Goal: Transaction & Acquisition: Book appointment/travel/reservation

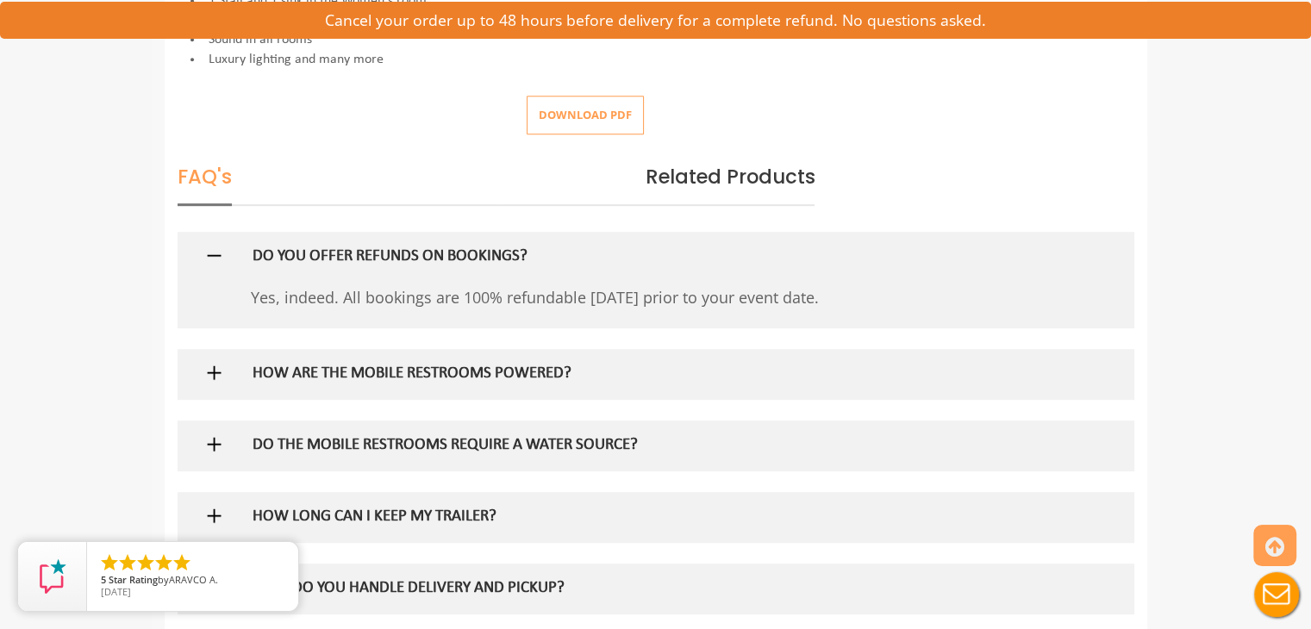
scroll to position [891, 0]
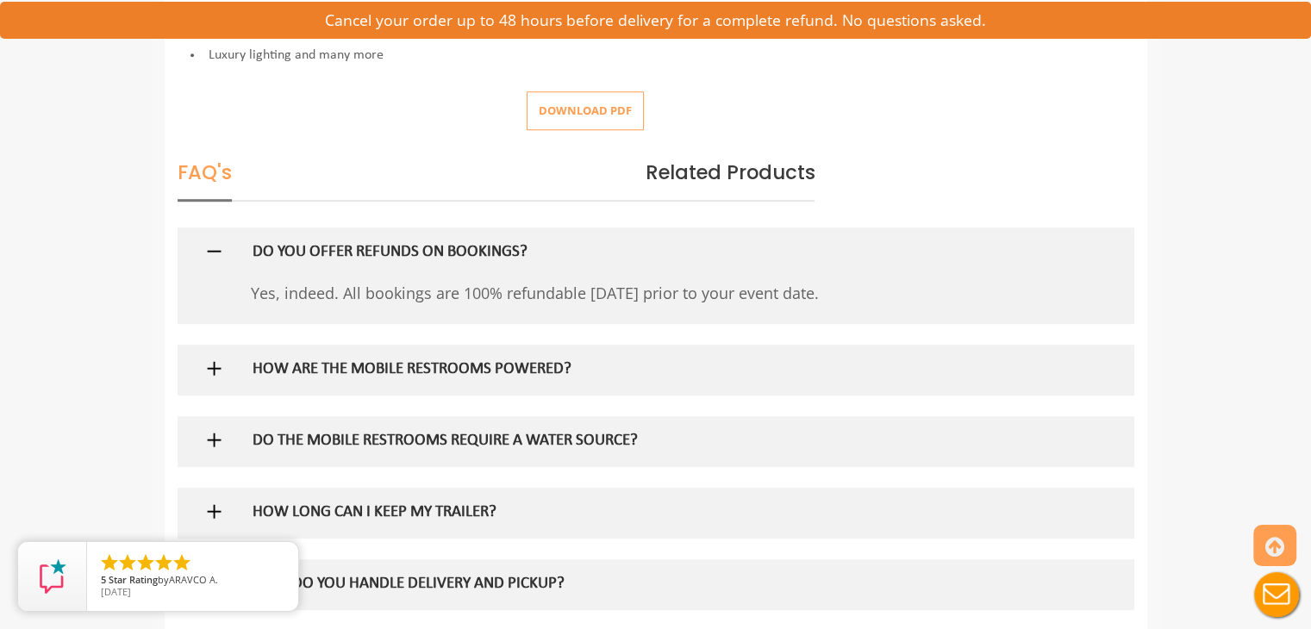
click at [531, 366] on h5 "HOW ARE THE MOBILE RESTROOMS POWERED?" at bounding box center [628, 370] width 750 height 18
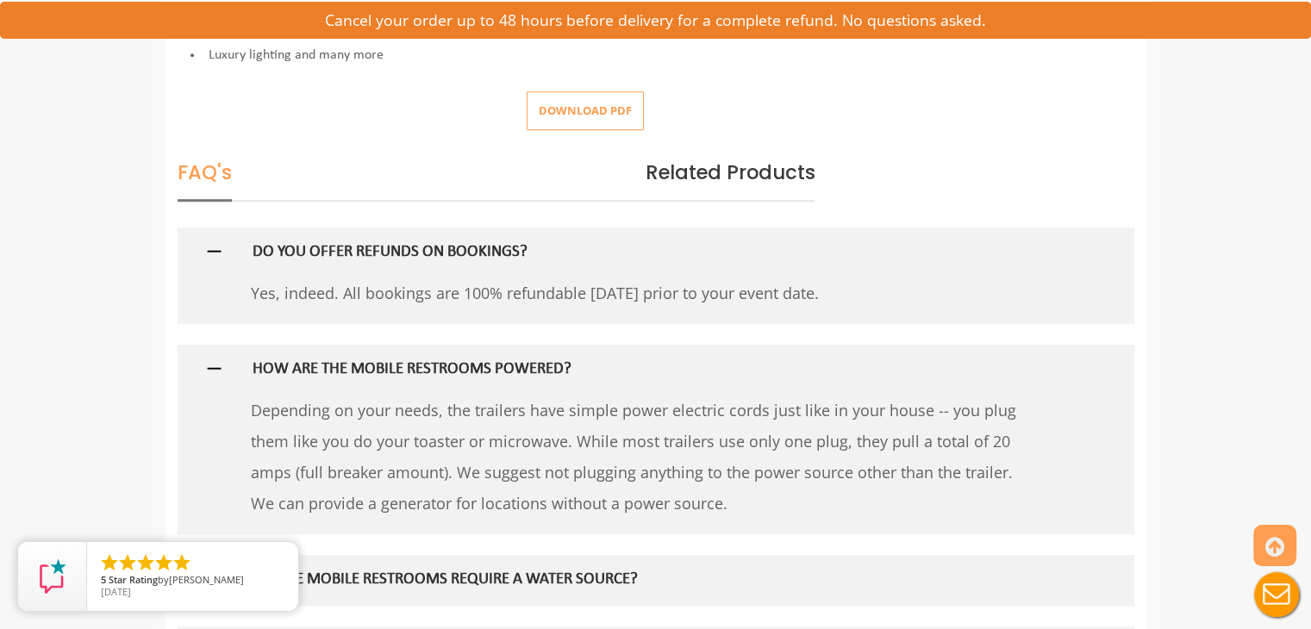
click at [531, 366] on h5 "HOW ARE THE MOBILE RESTROOMS POWERED?" at bounding box center [628, 370] width 750 height 18
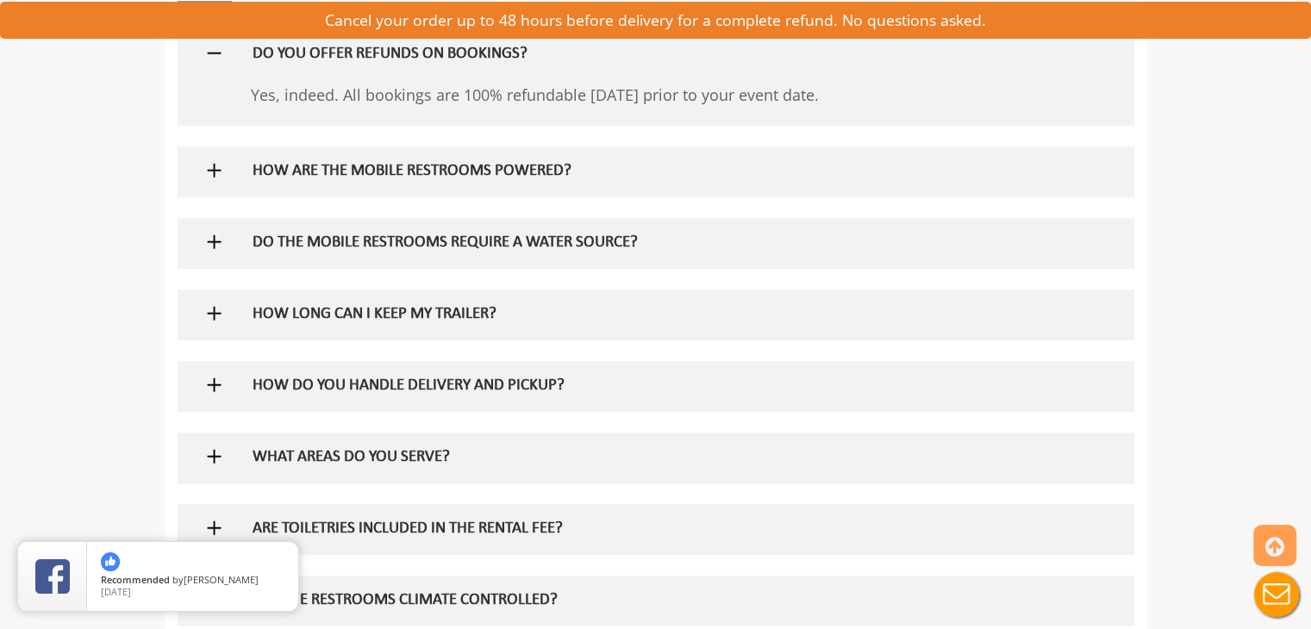
scroll to position [1101, 0]
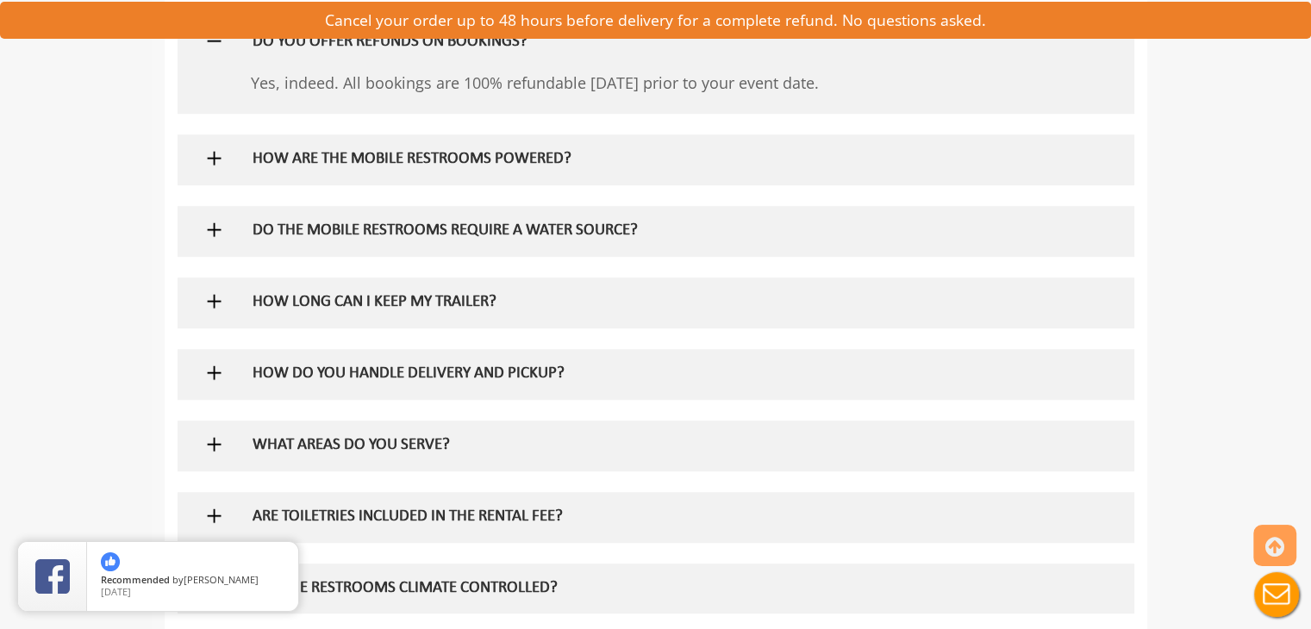
click at [408, 301] on h5 "HOW LONG CAN I KEEP MY TRAILER?" at bounding box center [628, 303] width 750 height 18
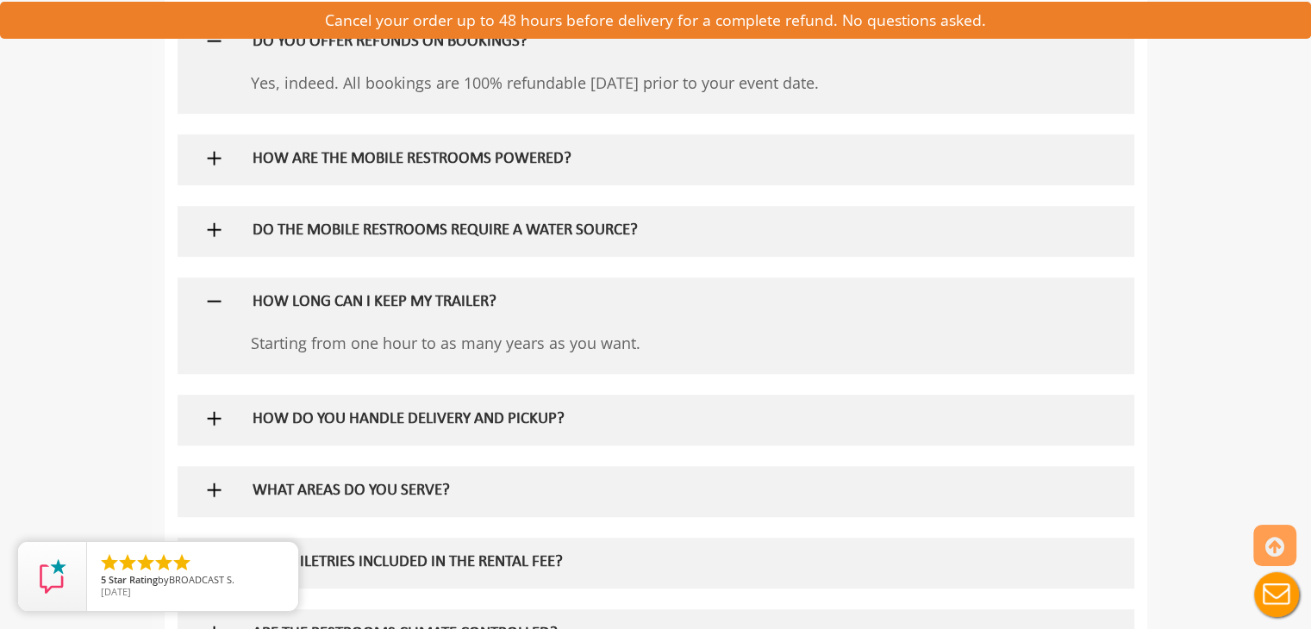
click at [408, 301] on h5 "HOW LONG CAN I KEEP MY TRAILER?" at bounding box center [628, 303] width 750 height 18
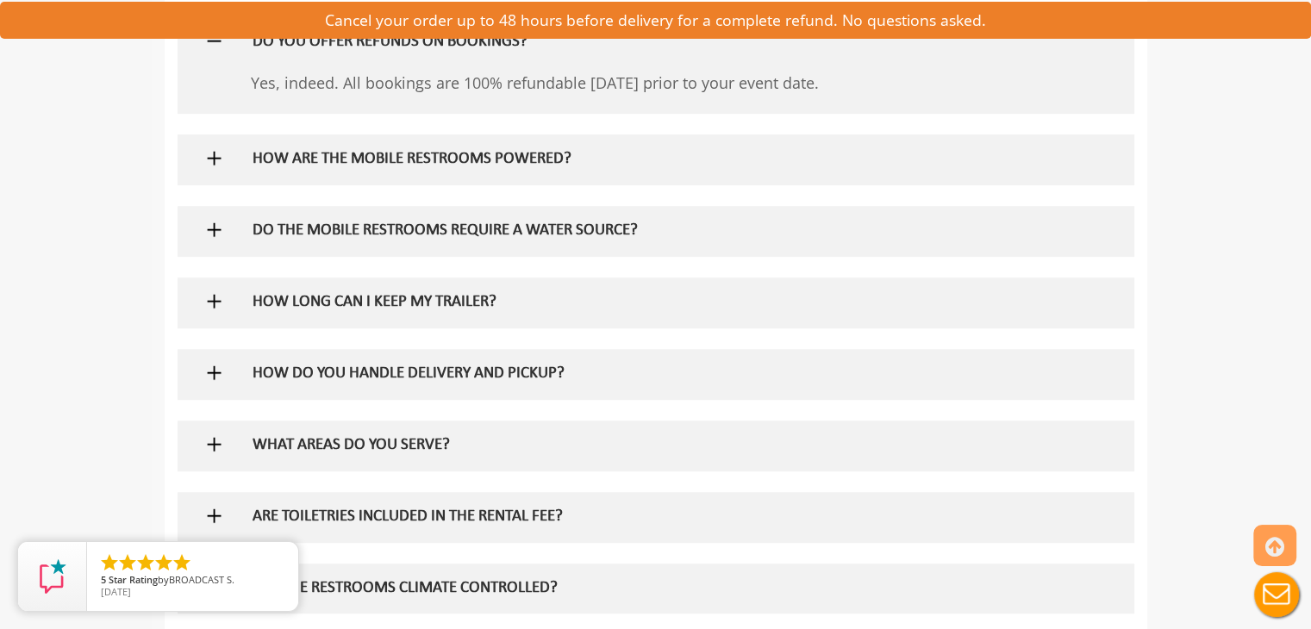
click at [440, 370] on h5 "HOW DO YOU HANDLE DELIVERY AND PICKUP?" at bounding box center [628, 375] width 750 height 18
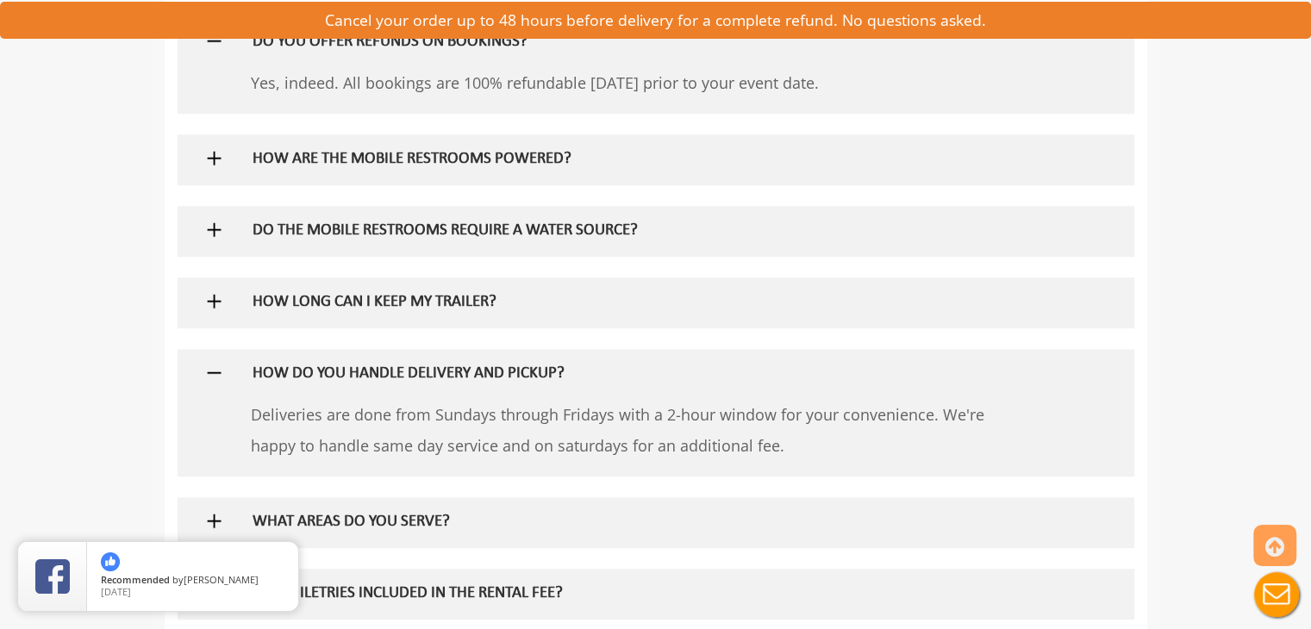
click at [440, 370] on h5 "HOW DO YOU HANDLE DELIVERY AND PICKUP?" at bounding box center [628, 375] width 750 height 18
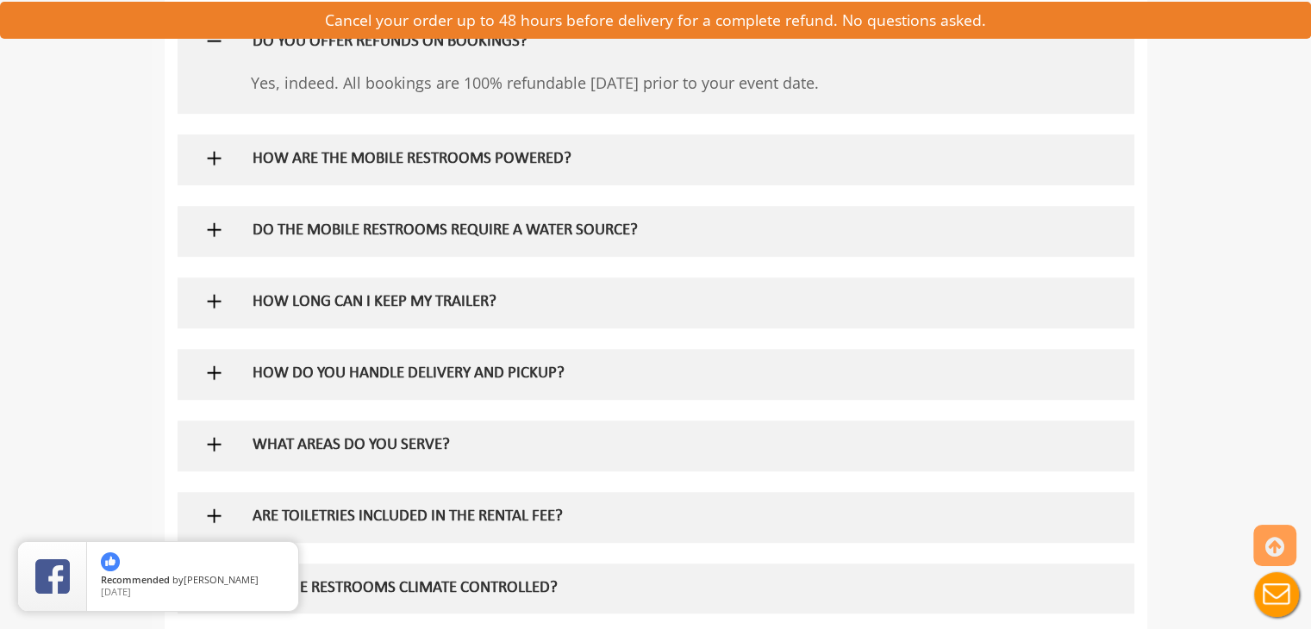
click at [398, 439] on h5 "WHAT AREAS DO YOU SERVE?" at bounding box center [628, 446] width 750 height 18
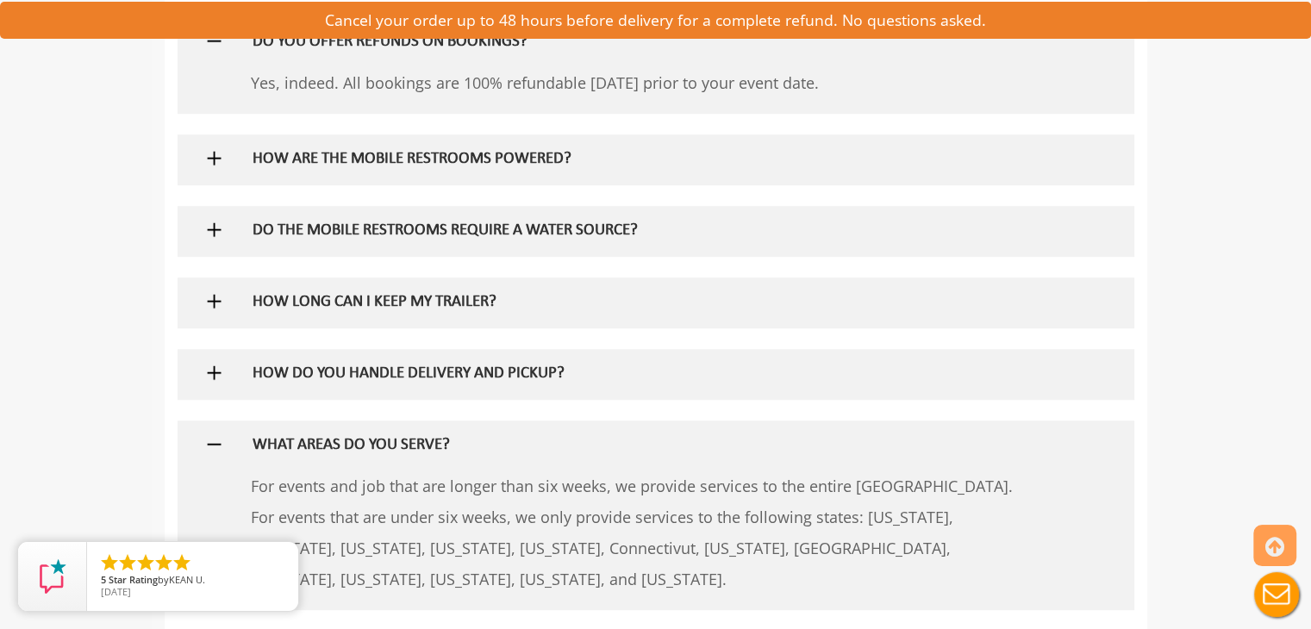
click at [398, 439] on h5 "WHAT AREAS DO YOU SERVE?" at bounding box center [628, 446] width 750 height 18
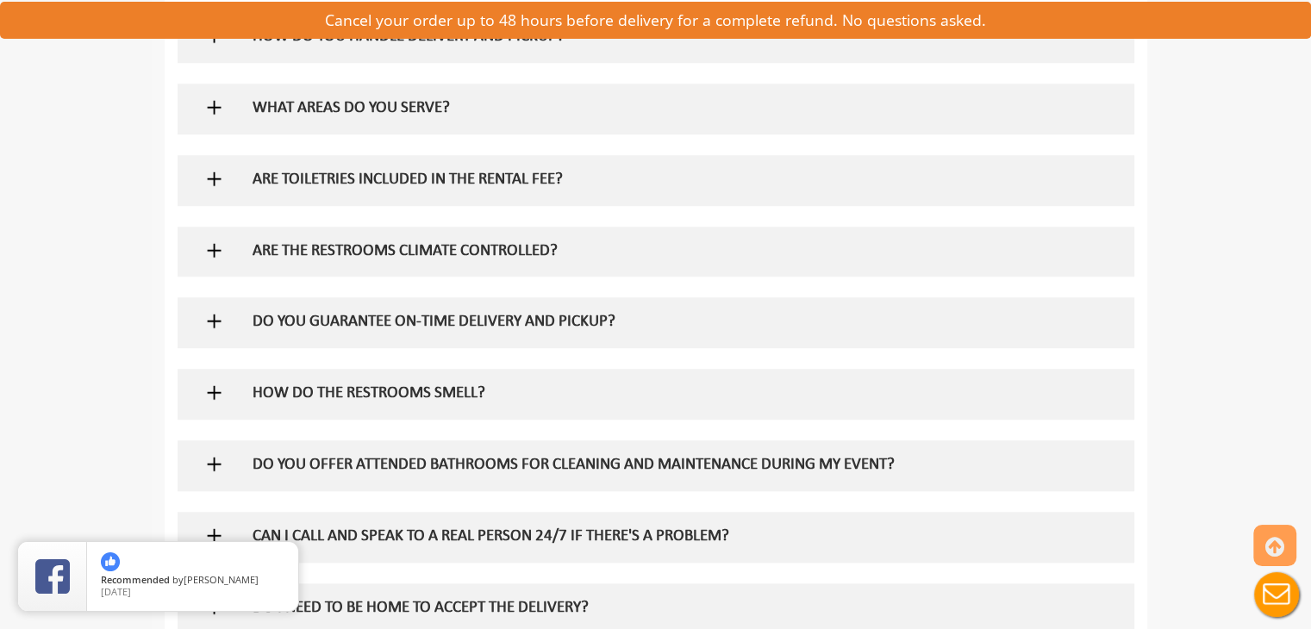
scroll to position [1442, 0]
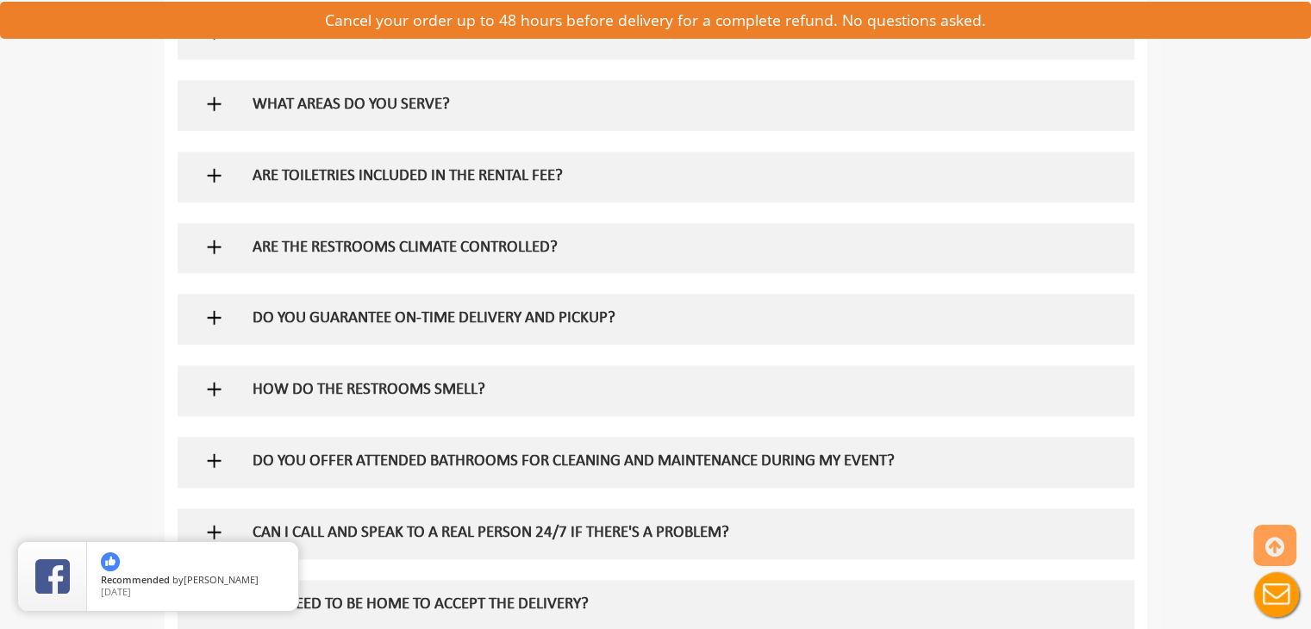
click at [488, 173] on h5 "ARE TOILETRIES INCLUDED IN THE RENTAL FEE?" at bounding box center [628, 177] width 750 height 18
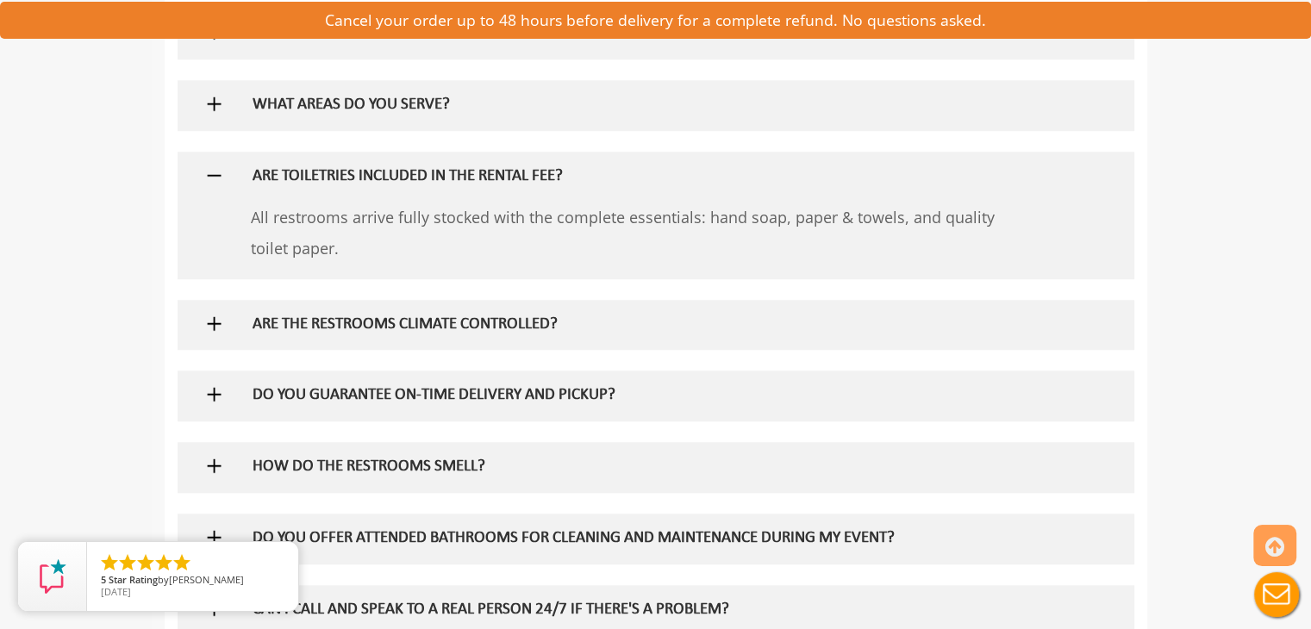
click at [488, 173] on h5 "ARE TOILETRIES INCLUDED IN THE RENTAL FEE?" at bounding box center [628, 177] width 750 height 18
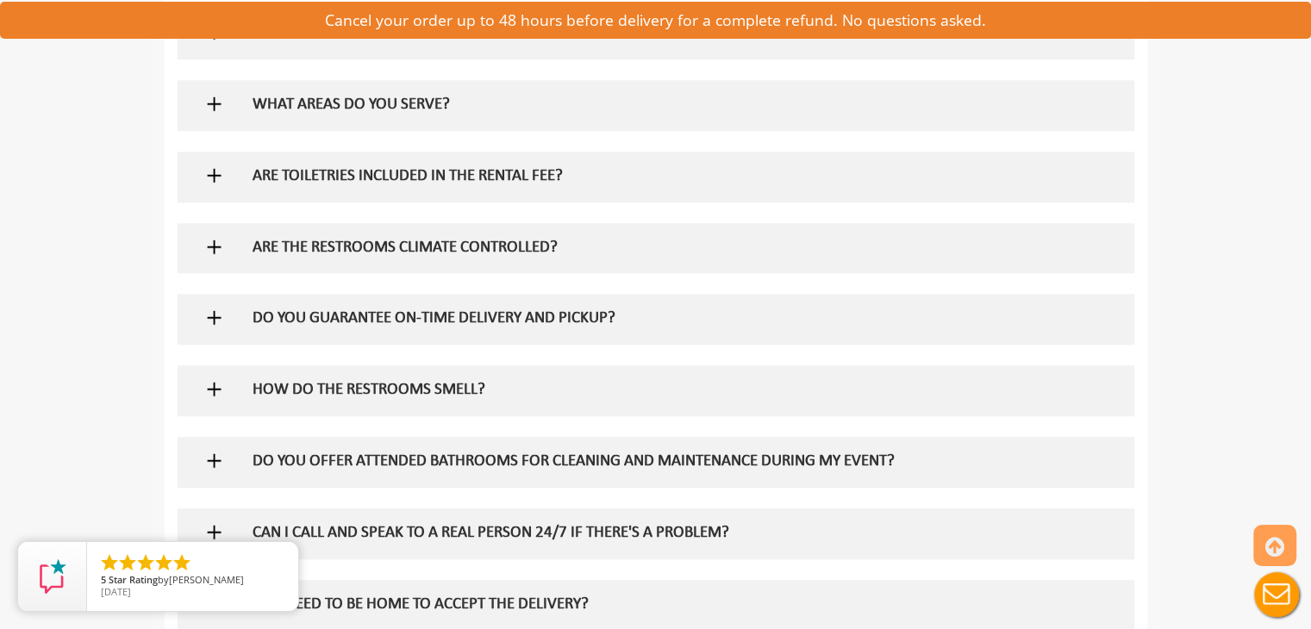
click at [483, 243] on h5 "ARE THE RESTROOMS CLIMATE CONTROLLED?" at bounding box center [628, 249] width 750 height 18
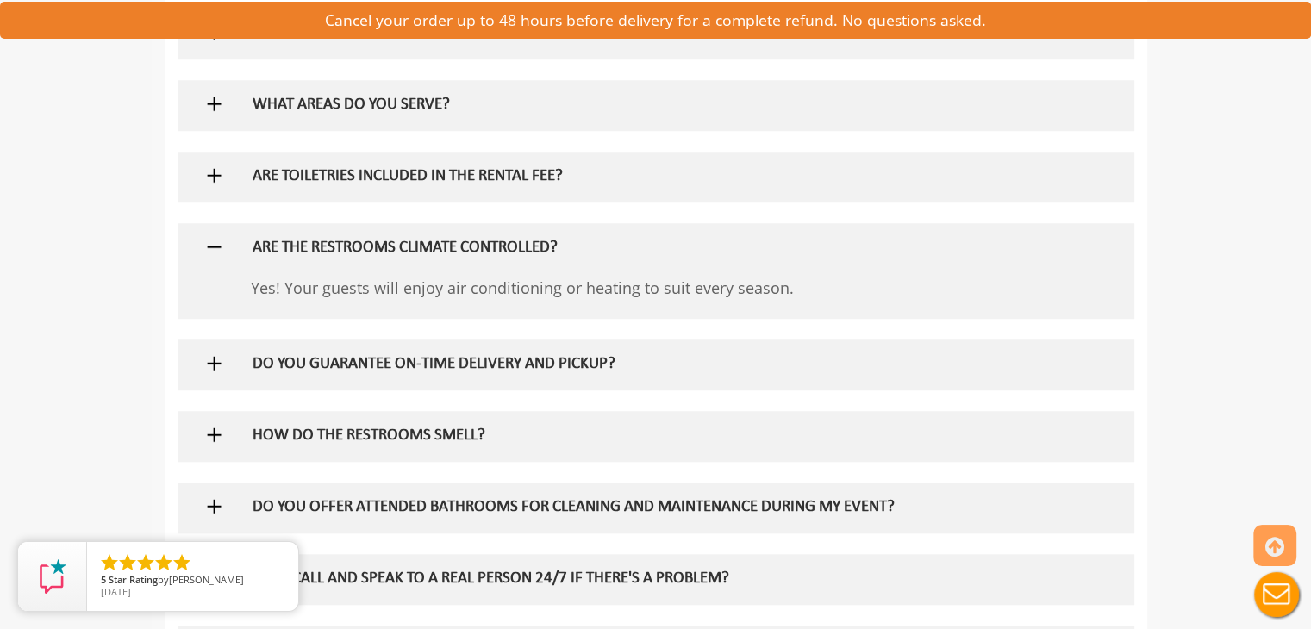
click at [483, 243] on h5 "ARE THE RESTROOMS CLIMATE CONTROLLED?" at bounding box center [628, 249] width 750 height 18
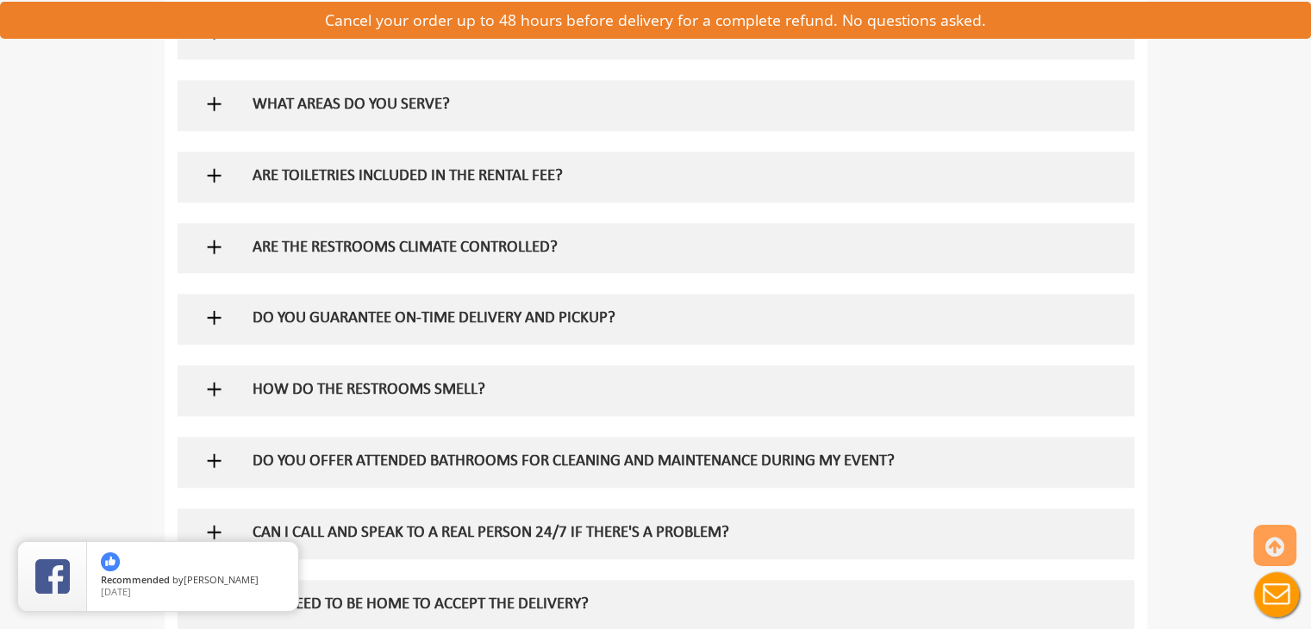
click at [459, 386] on h5 "HOW DO THE RESTROOMS SMELL?" at bounding box center [628, 391] width 750 height 18
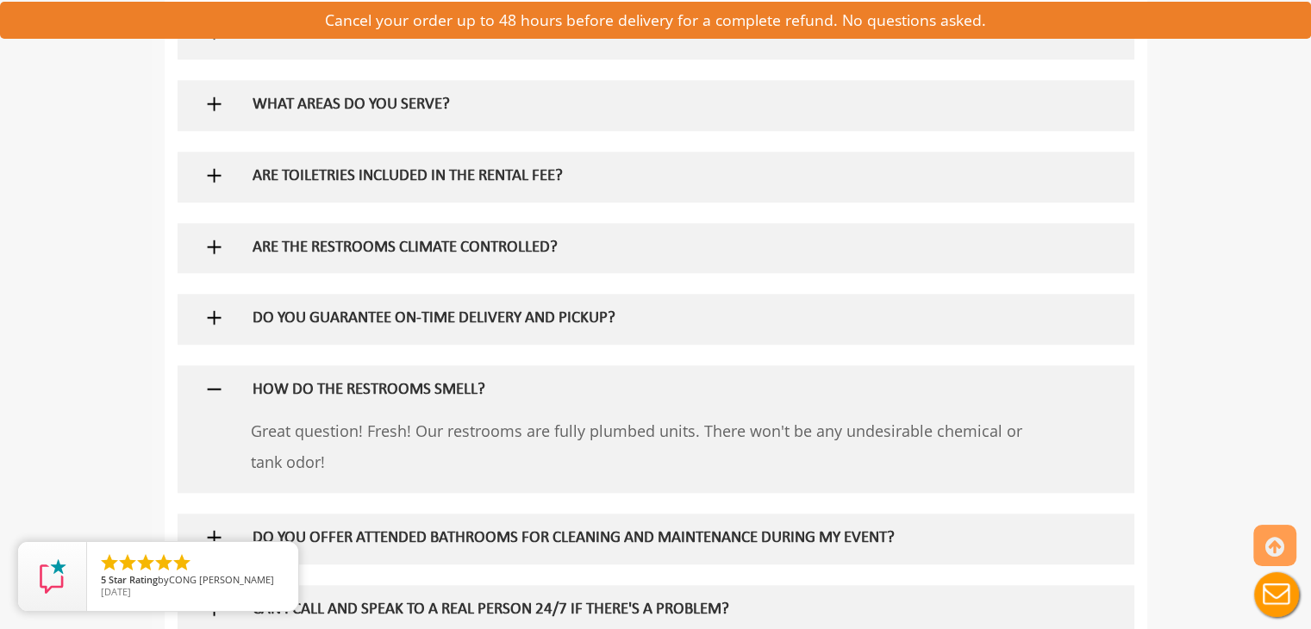
click at [459, 386] on h5 "HOW DO THE RESTROOMS SMELL?" at bounding box center [628, 391] width 750 height 18
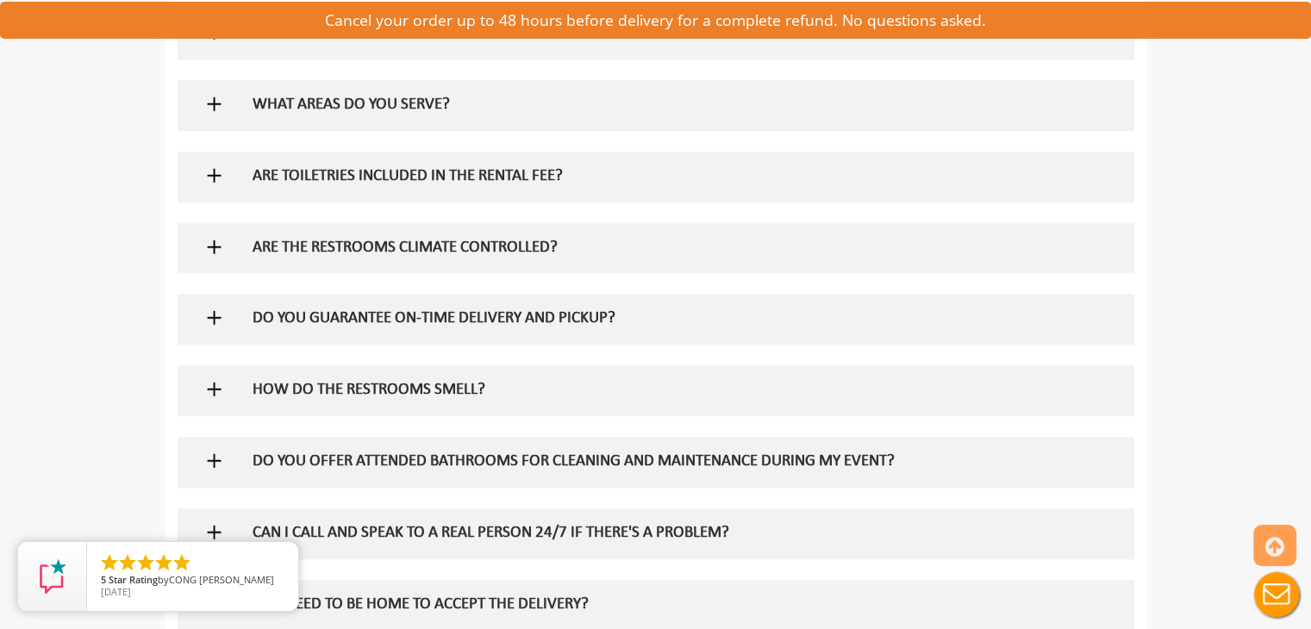
click at [586, 460] on h5 "DO YOU OFFER ATTENDED BATHROOMS FOR CLEANING AND MAINTENANCE DURING MY EVENT?" at bounding box center [628, 463] width 750 height 18
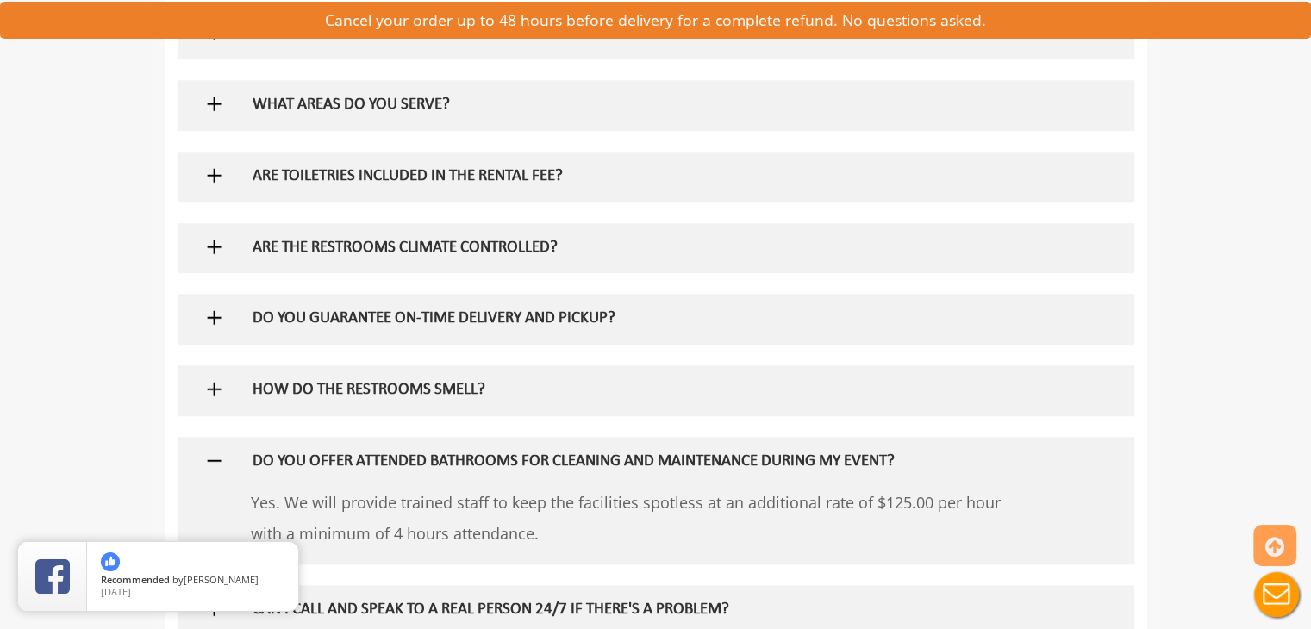
click at [586, 460] on h5 "DO YOU OFFER ATTENDED BATHROOMS FOR CLEANING AND MAINTENANCE DURING MY EVENT?" at bounding box center [628, 463] width 750 height 18
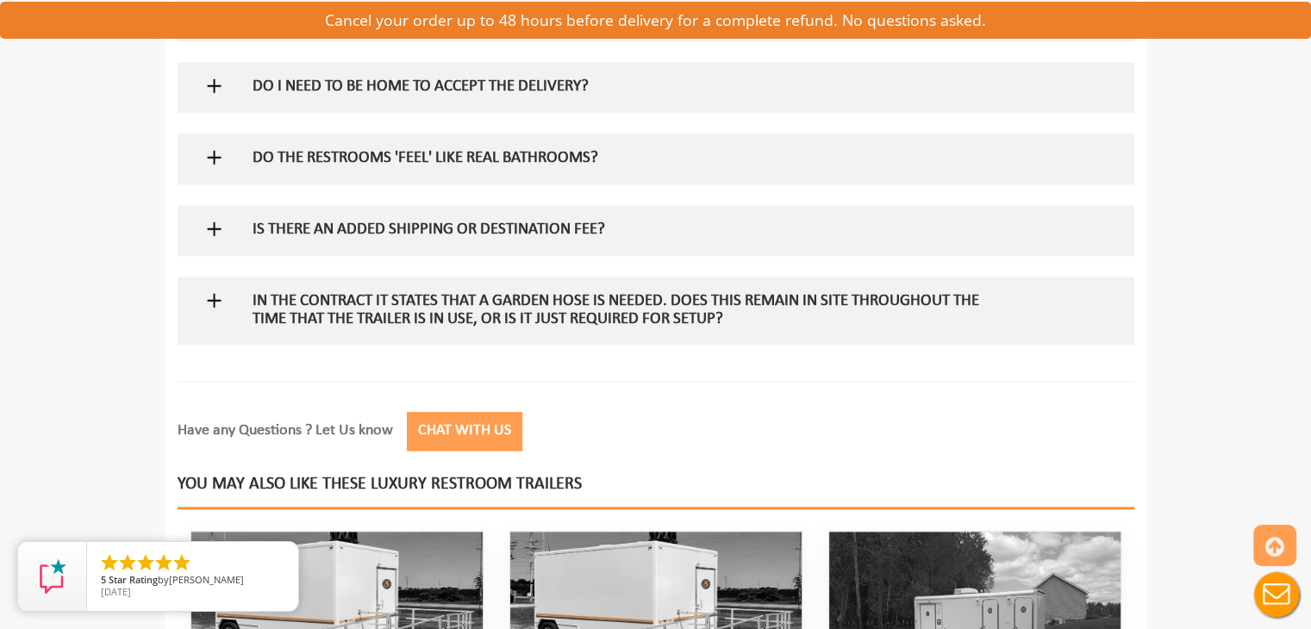
scroll to position [1980, 0]
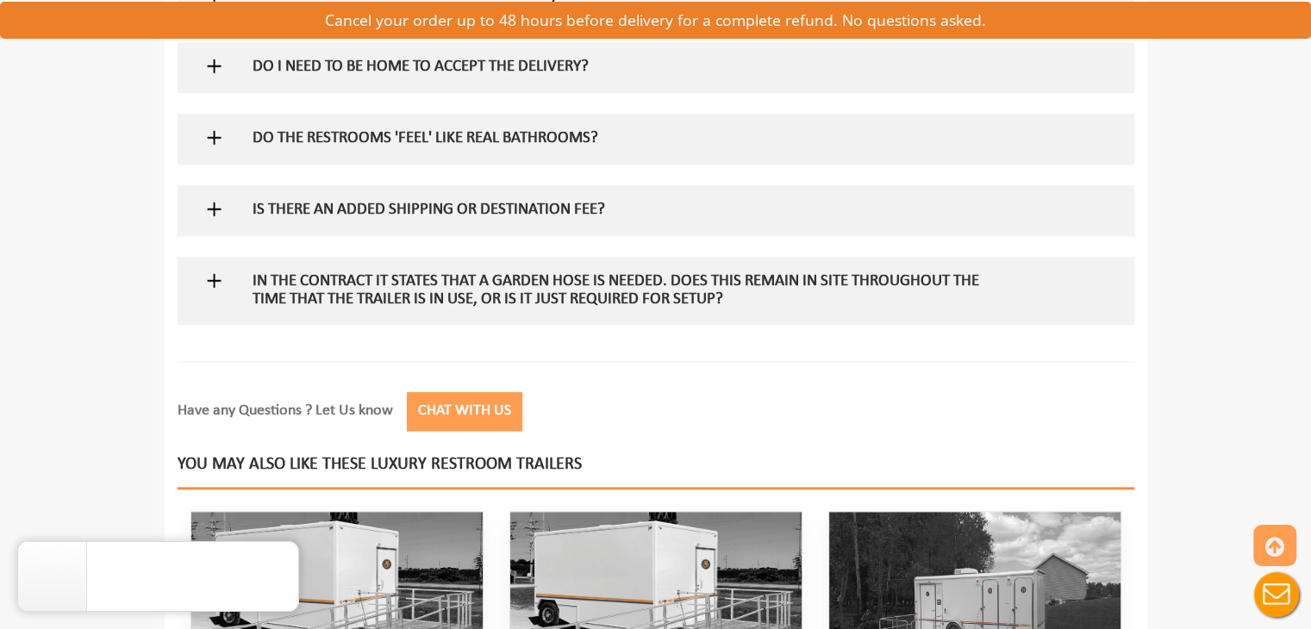
click at [473, 209] on h5 "IS THERE AN ADDED SHIPPING OR DESTINATION FEE?" at bounding box center [628, 211] width 750 height 18
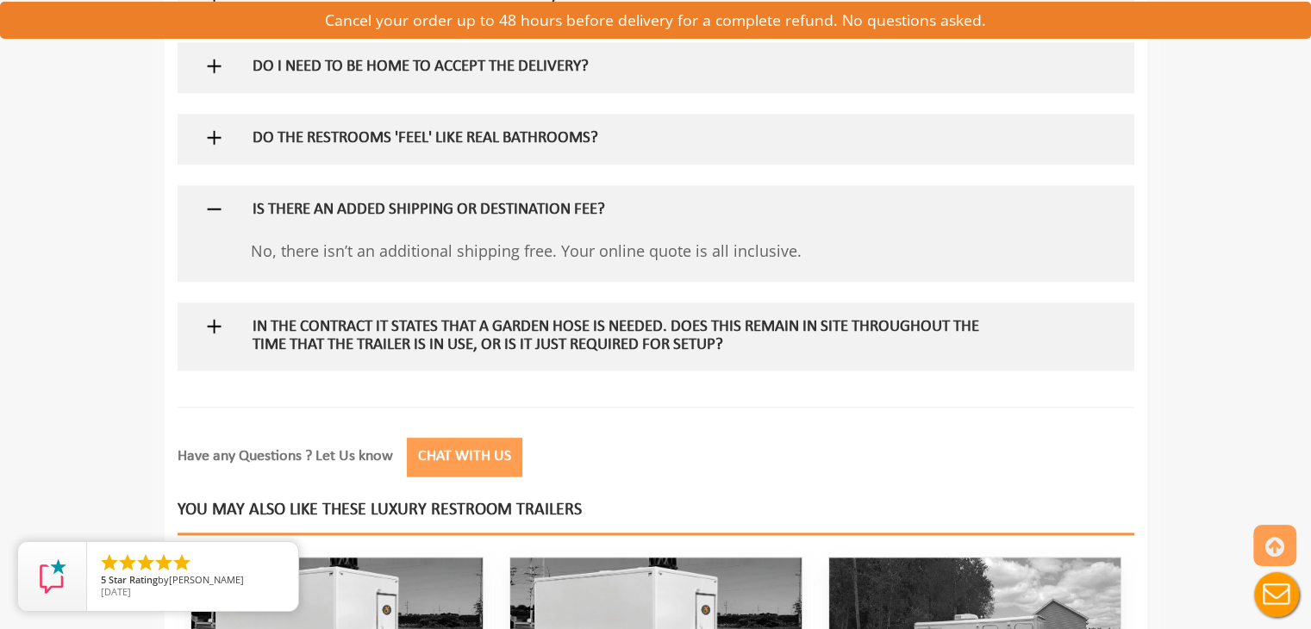
click at [473, 209] on h5 "IS THERE AN ADDED SHIPPING OR DESTINATION FEE?" at bounding box center [628, 211] width 750 height 18
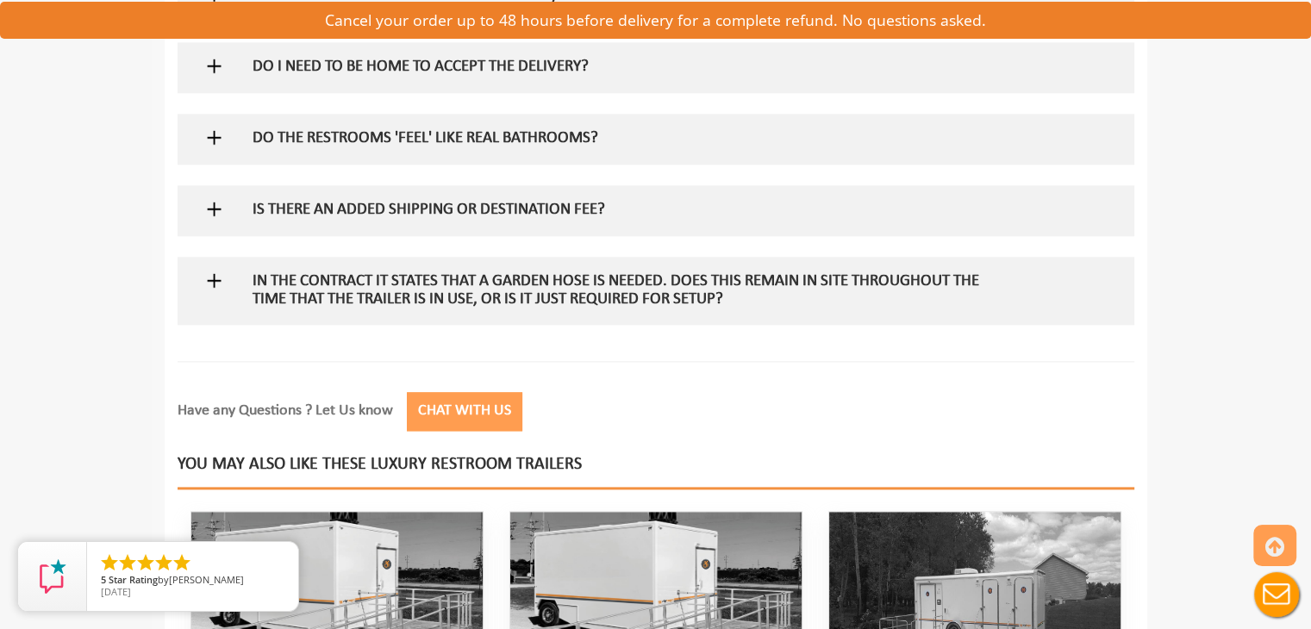
click at [496, 287] on h5 "In the contract it states that a garden hose is needed. Does this remain in sit…" at bounding box center [628, 291] width 750 height 36
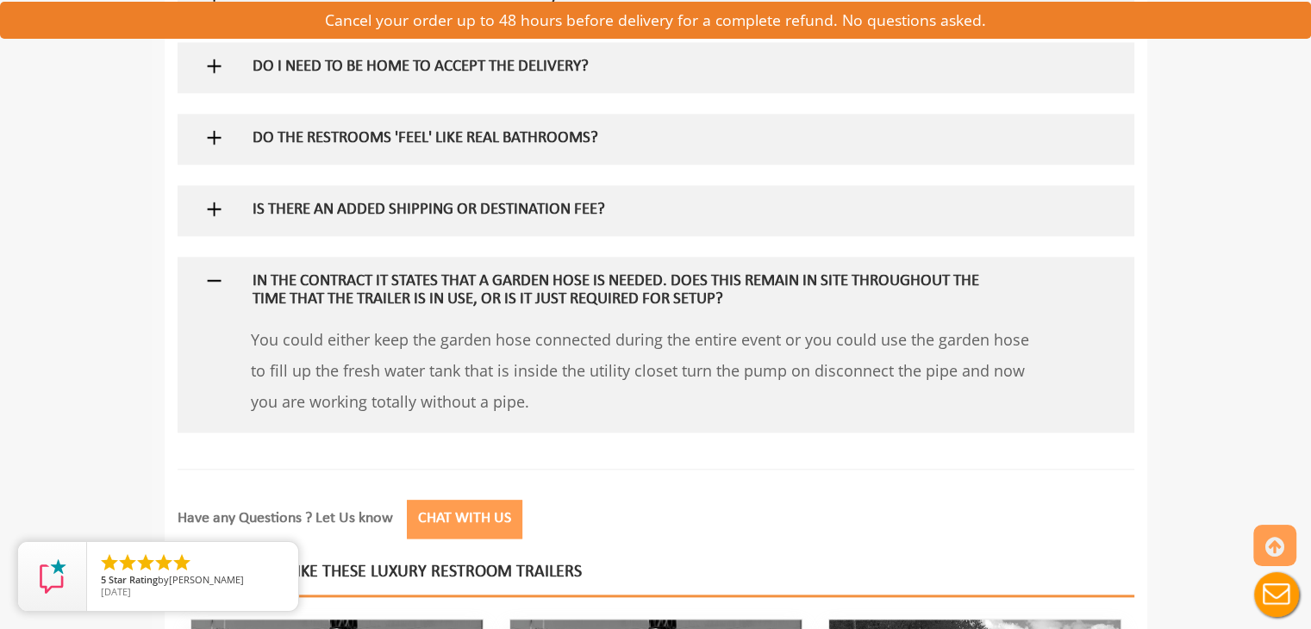
click at [496, 287] on h5 "In the contract it states that a garden hose is needed. Does this remain in sit…" at bounding box center [628, 291] width 750 height 36
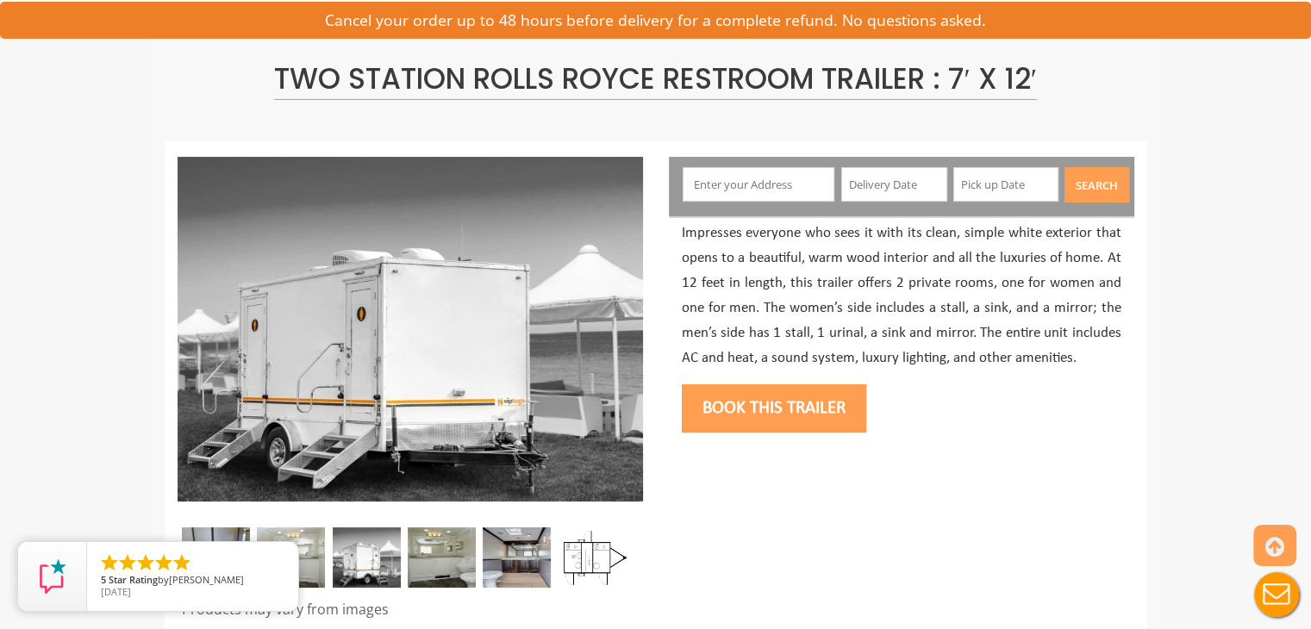
scroll to position [0, 0]
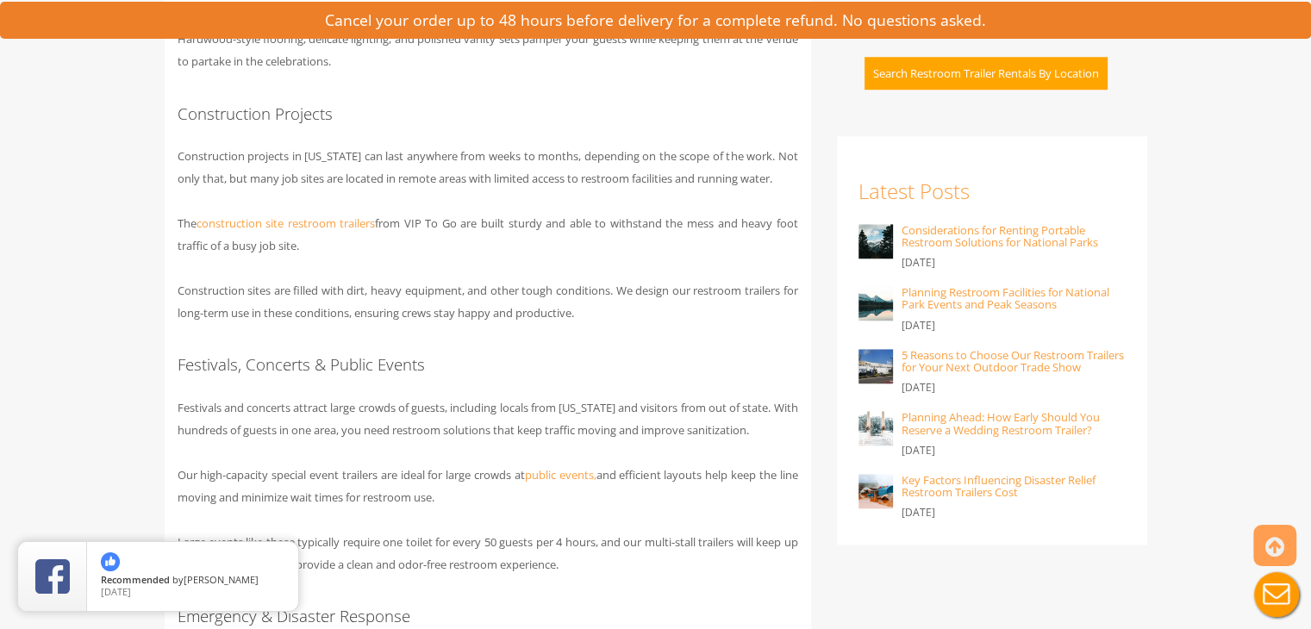
scroll to position [1492, 0]
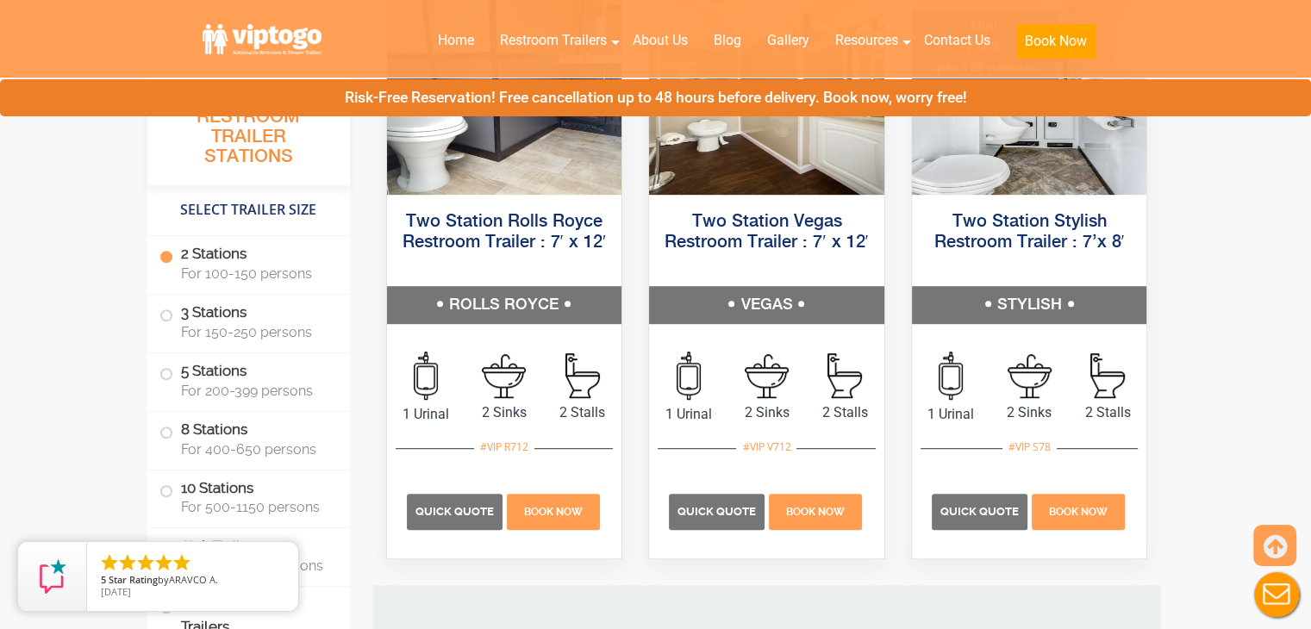
scroll to position [1013, 0]
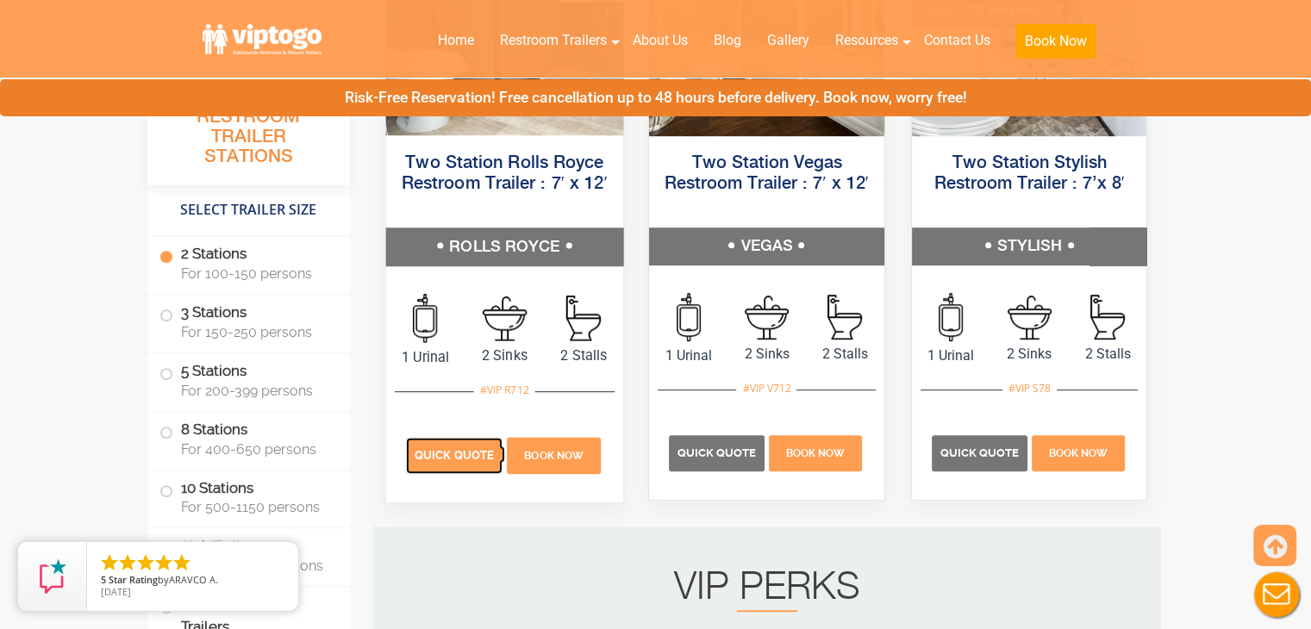
click at [454, 460] on span "Quick Quote" at bounding box center [454, 455] width 79 height 13
